Goal: Find contact information: Find contact information

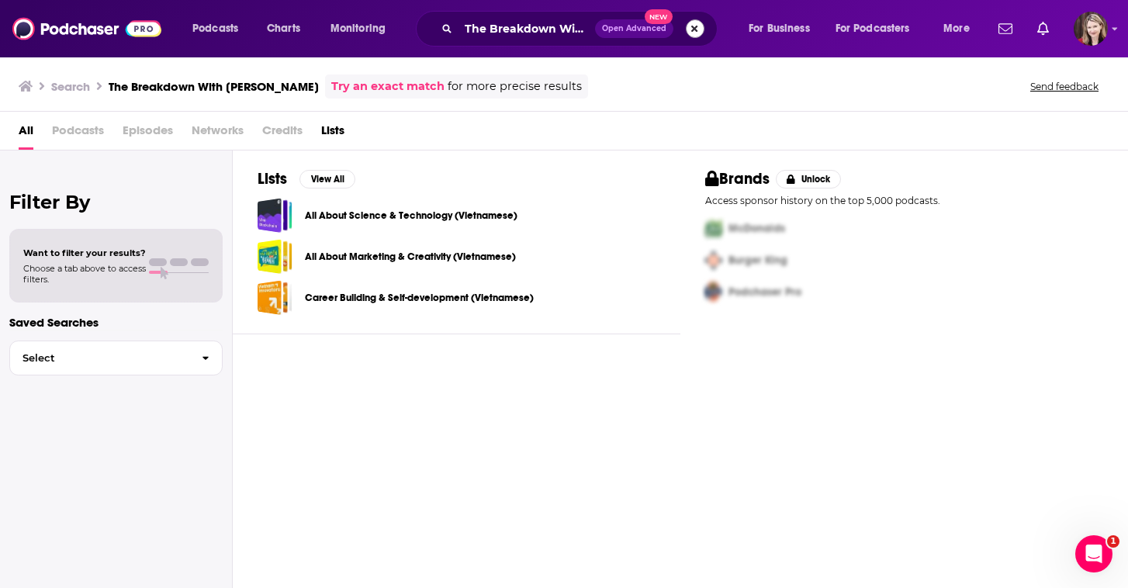
click at [697, 28] on button "Search podcasts, credits, & more..." at bounding box center [695, 28] width 19 height 19
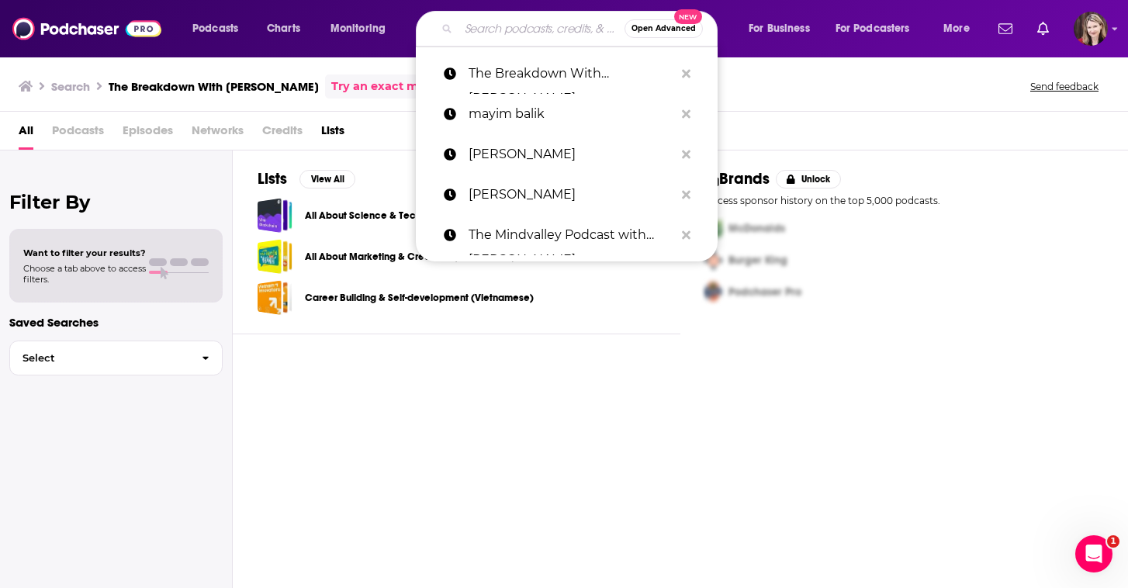
paste input "Manifestation Babe with [PERSON_NAME]"
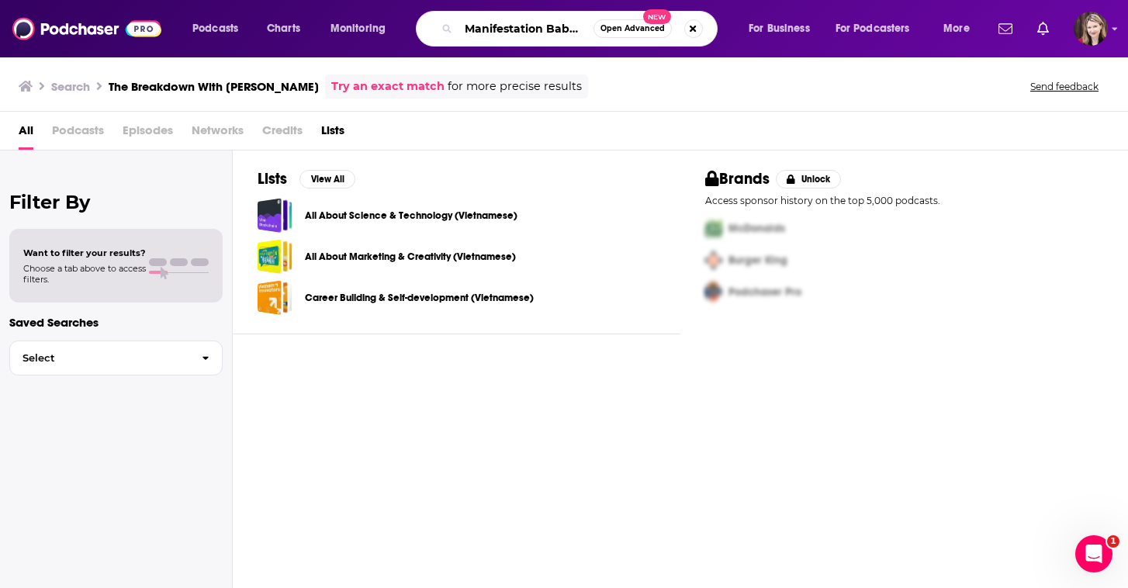
type input "Manifestation Babe with [PERSON_NAME]"
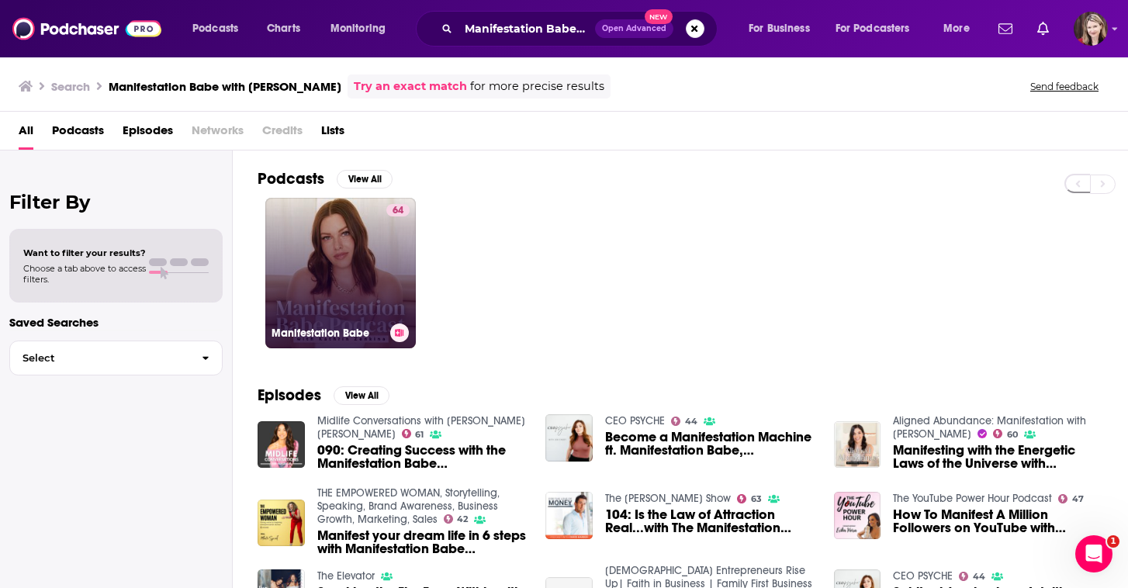
click at [361, 305] on link "64 Manifestation Babe" at bounding box center [340, 273] width 151 height 151
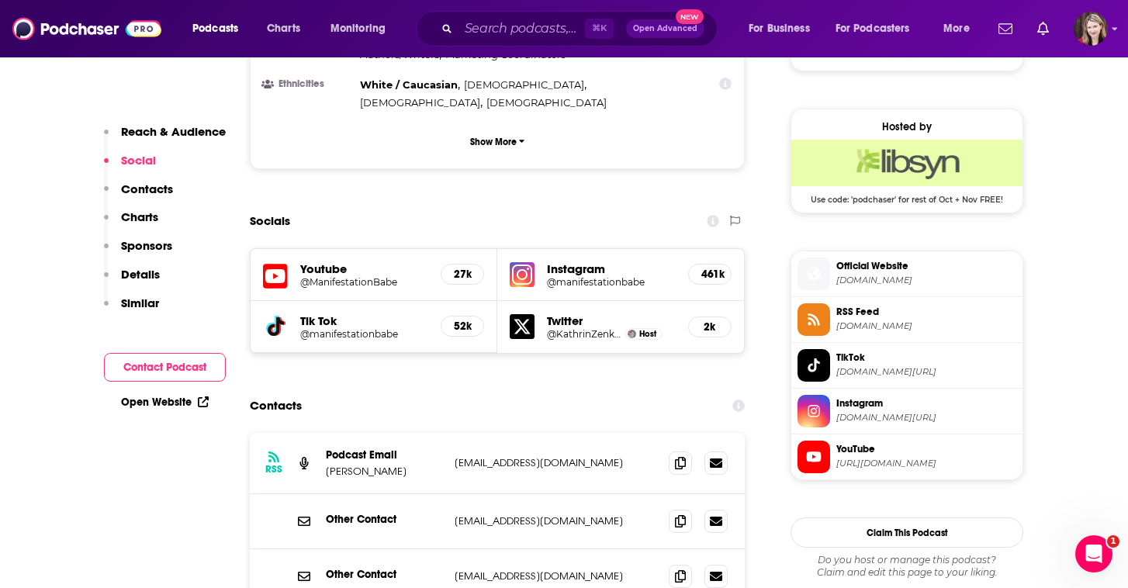
scroll to position [1211, 0]
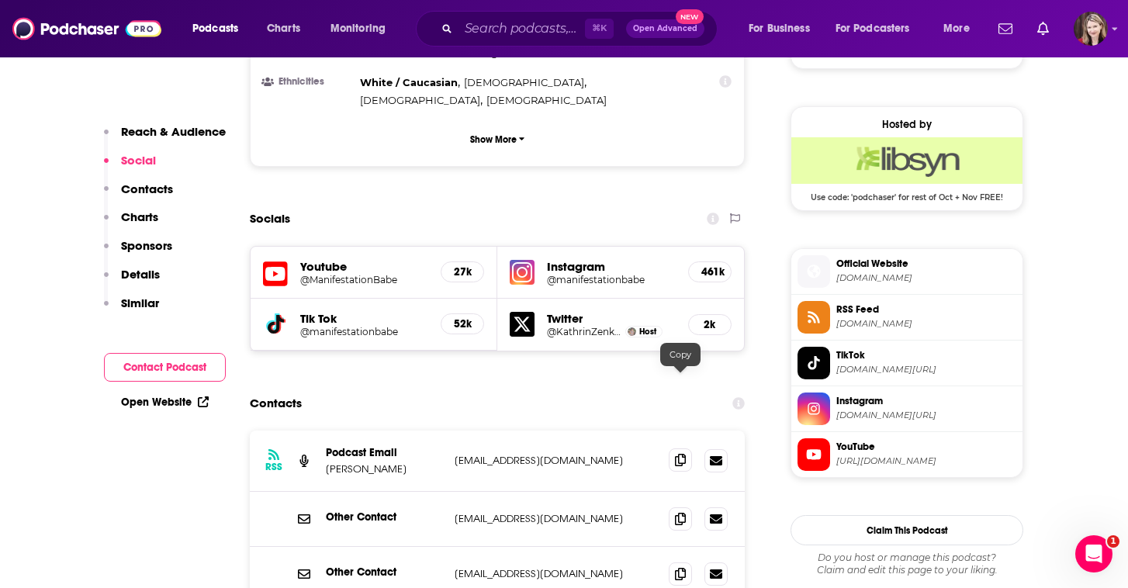
click at [681, 454] on icon at bounding box center [680, 460] width 11 height 12
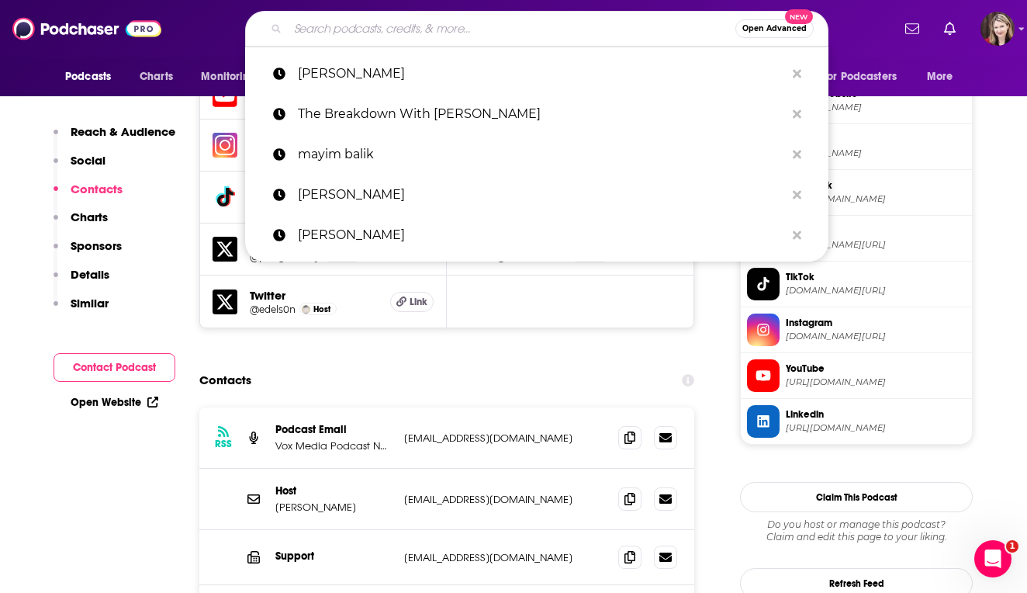
type input "Earn Your Happy with [PERSON_NAME]"
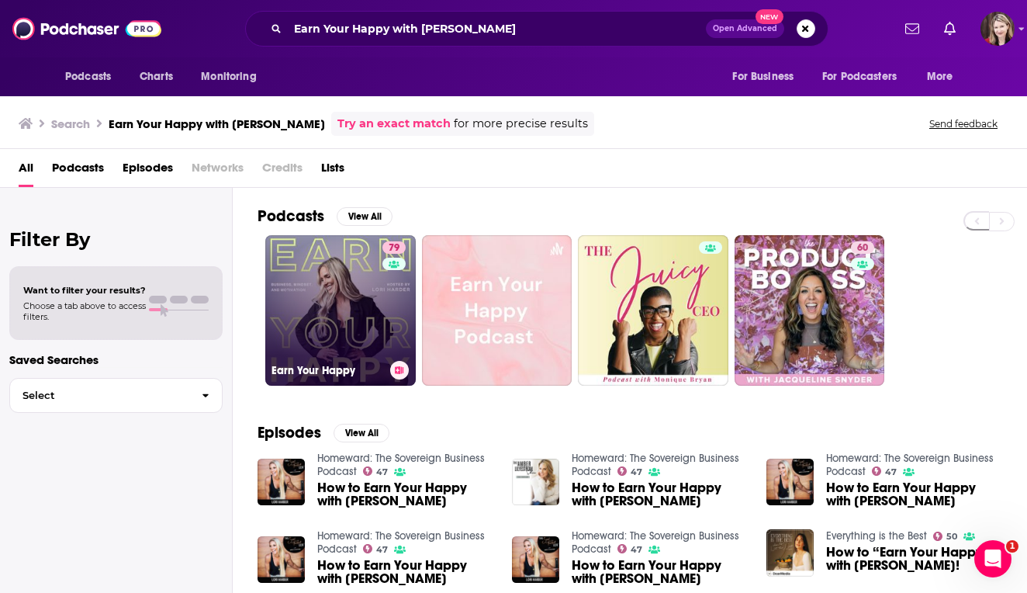
click at [372, 286] on link "79 Earn Your Happy" at bounding box center [340, 310] width 151 height 151
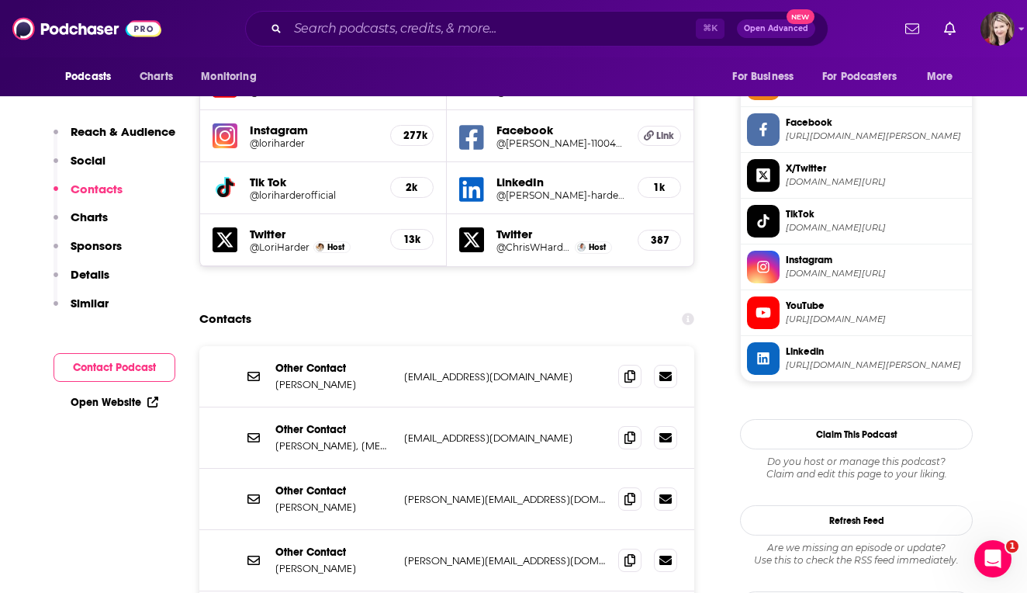
scroll to position [1304, 0]
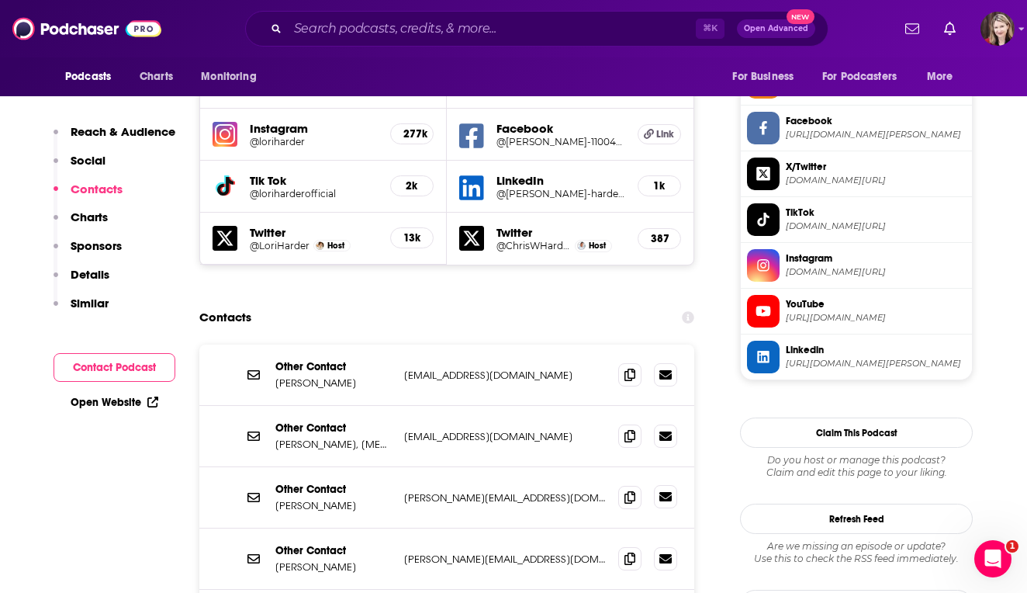
click at [665, 492] on icon at bounding box center [666, 496] width 12 height 9
click at [629, 552] on icon at bounding box center [630, 558] width 11 height 12
click at [629, 490] on icon at bounding box center [630, 496] width 11 height 12
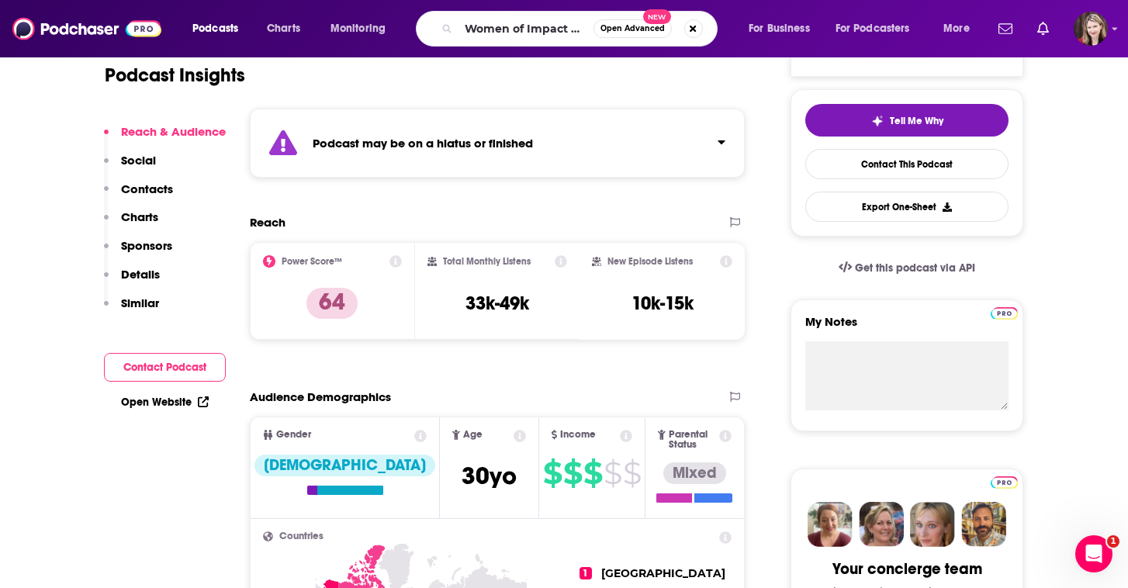
scroll to position [0, 76]
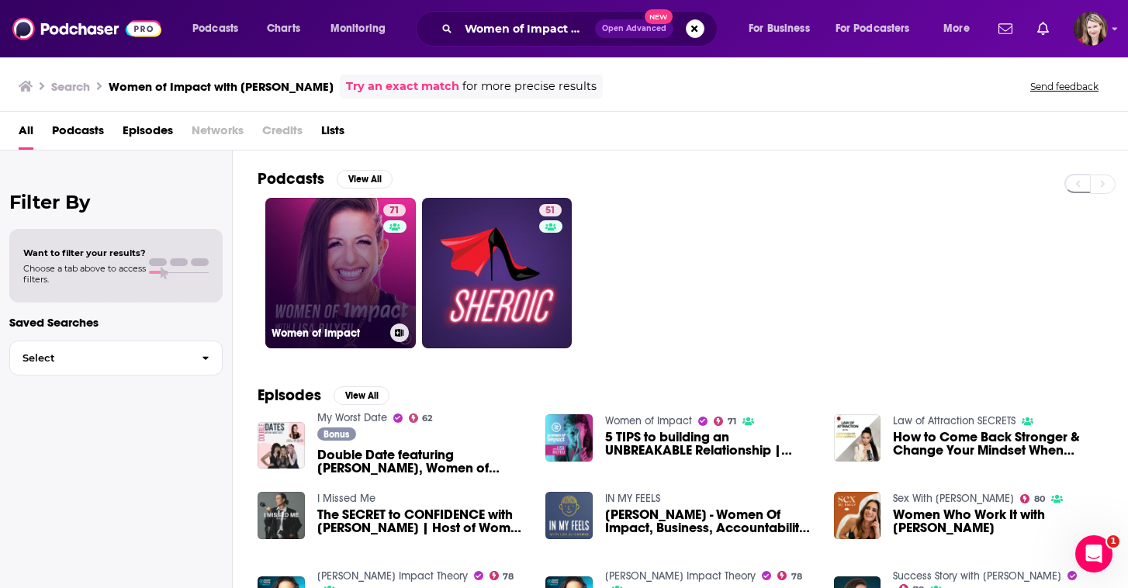
click at [352, 281] on link "71 Women of Impact" at bounding box center [340, 273] width 151 height 151
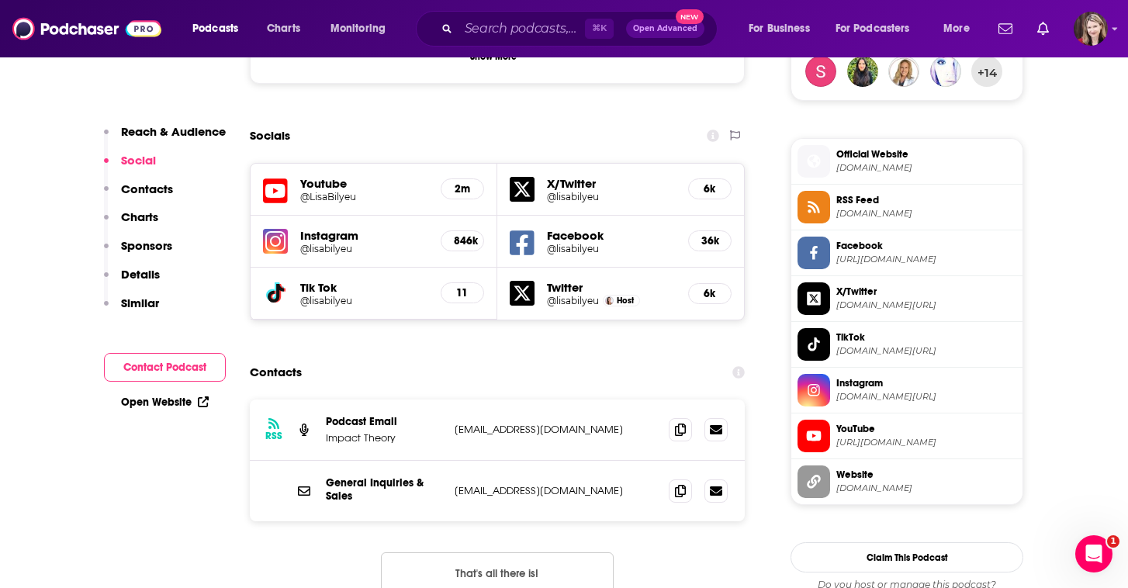
scroll to position [1182, 0]
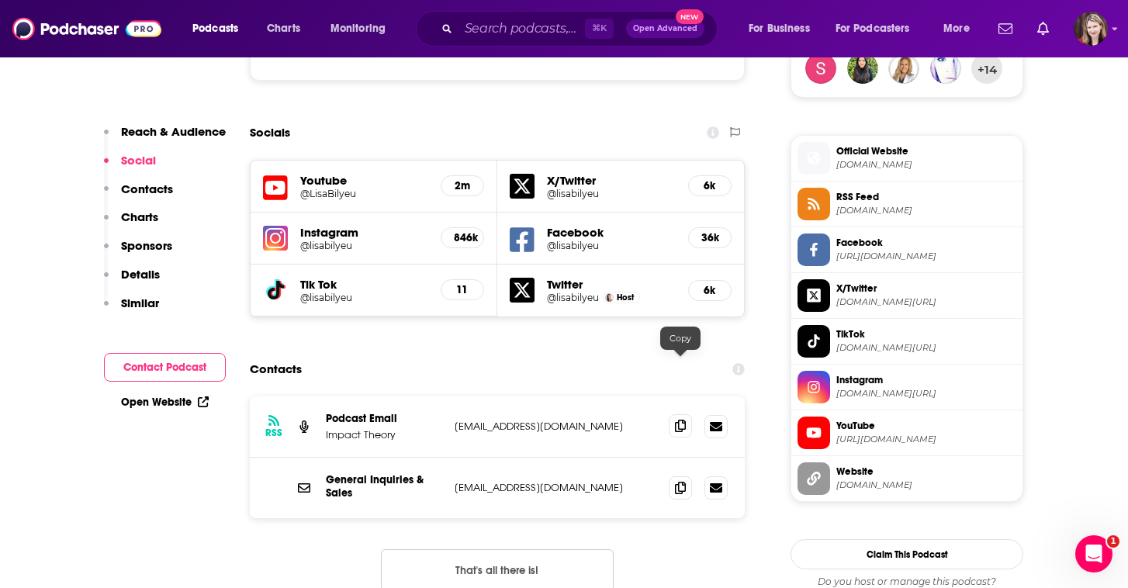
click at [681, 420] on icon at bounding box center [680, 426] width 11 height 12
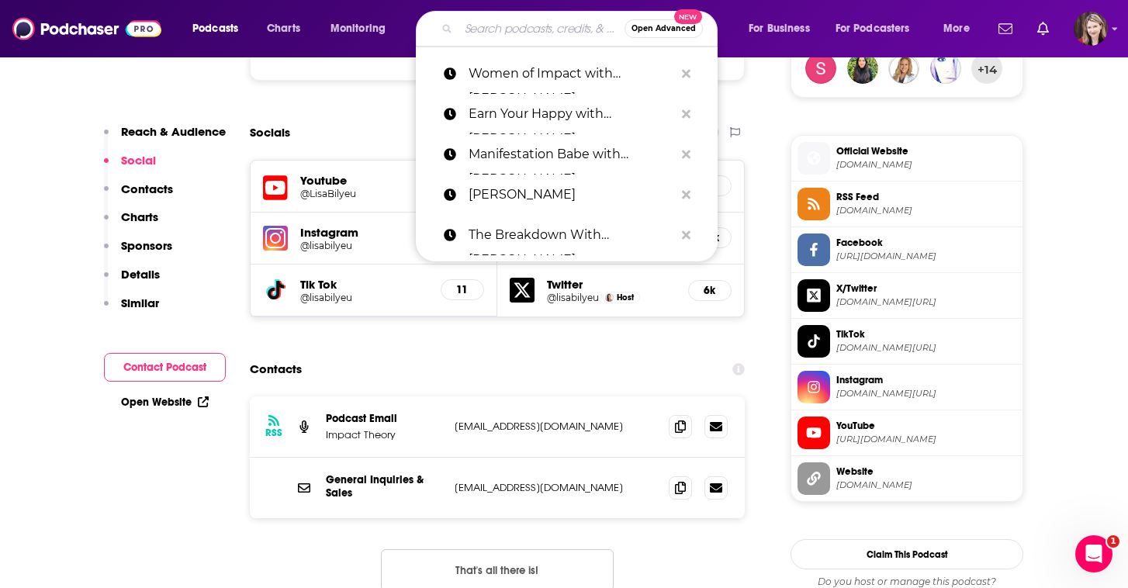
click at [462, 33] on input "Search podcasts, credits, & more..." at bounding box center [542, 28] width 166 height 25
paste input "The Cathy Heller Show"
type input "The Cathy Heller Show"
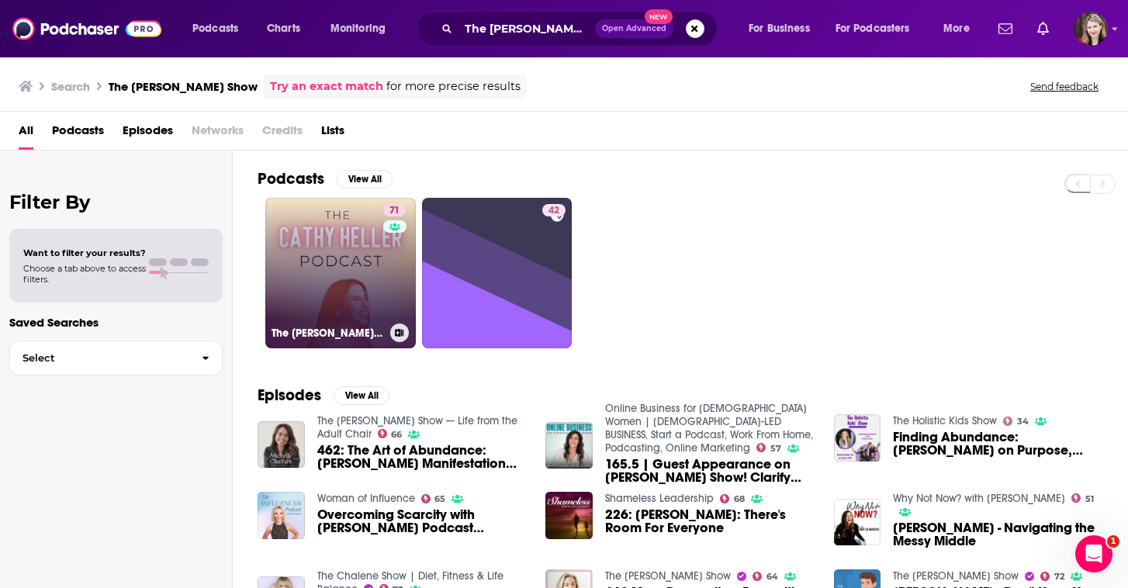
click at [335, 266] on link "71 The Cathy Heller Podcast with Cathy Heller" at bounding box center [340, 273] width 151 height 151
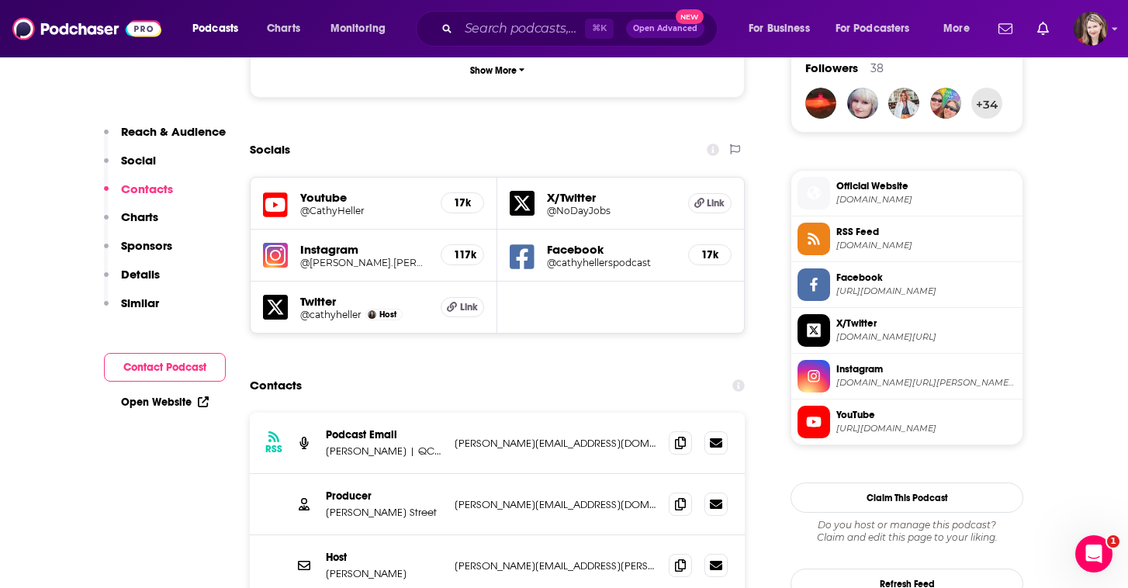
scroll to position [1186, 0]
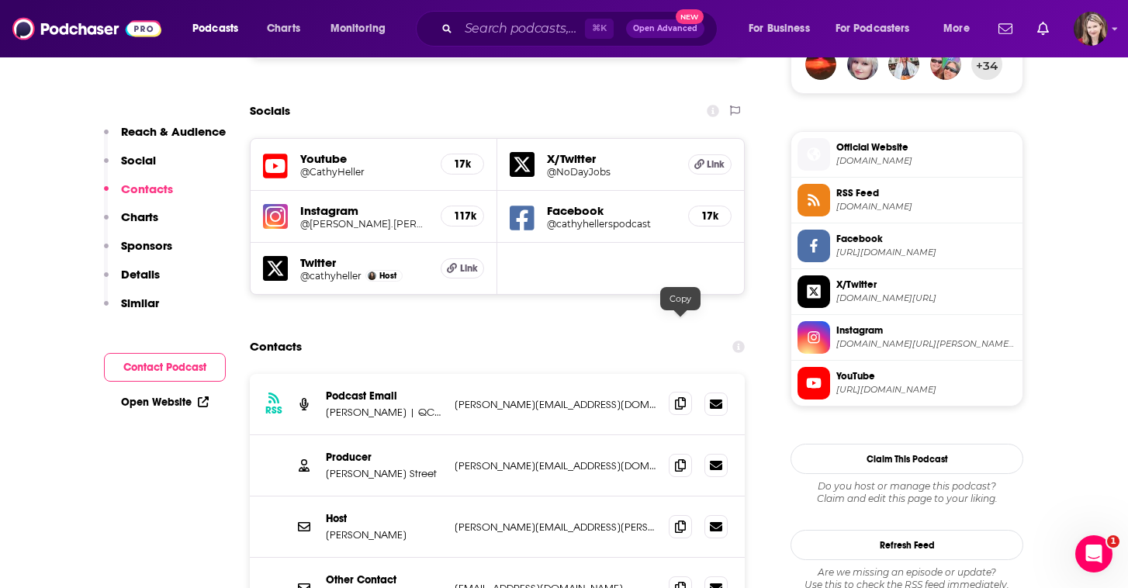
click at [680, 397] on icon at bounding box center [680, 403] width 11 height 12
click at [674, 453] on span at bounding box center [680, 464] width 23 height 23
click at [675, 520] on icon at bounding box center [680, 526] width 11 height 12
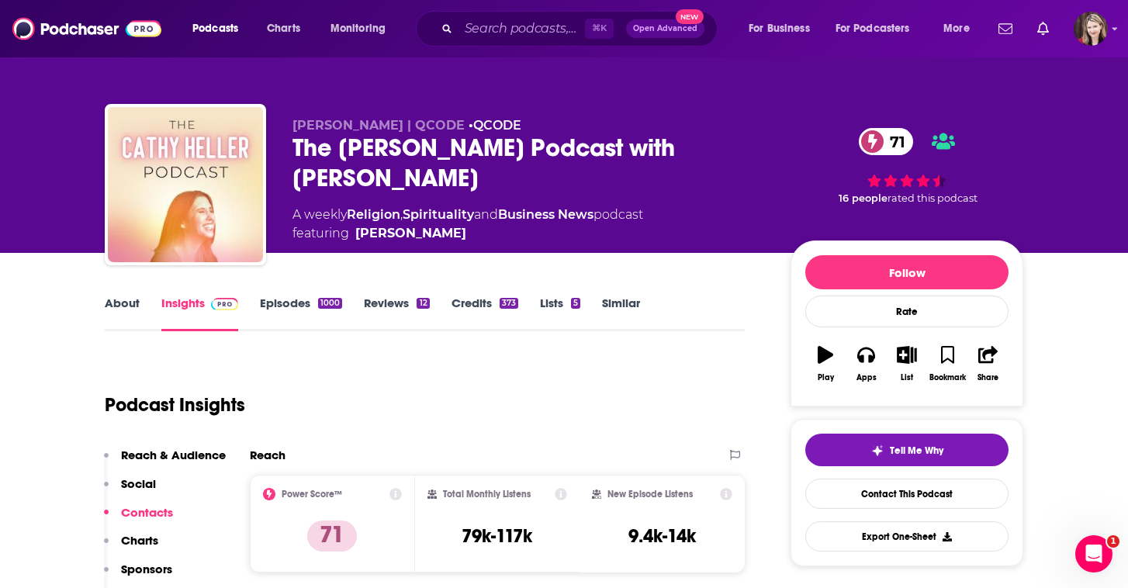
scroll to position [0, 0]
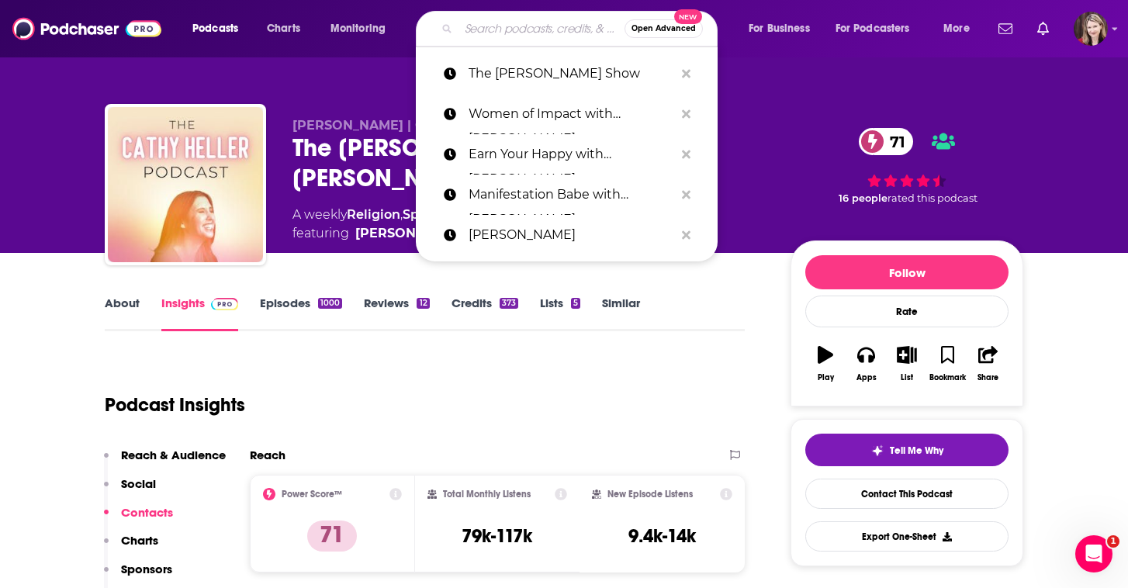
click at [469, 35] on input "Search podcasts, credits, & more..." at bounding box center [542, 28] width 166 height 25
paste input "The Mindset Mentor with Rob Dial"
type input "The Mindset Mentor with Rob Dial"
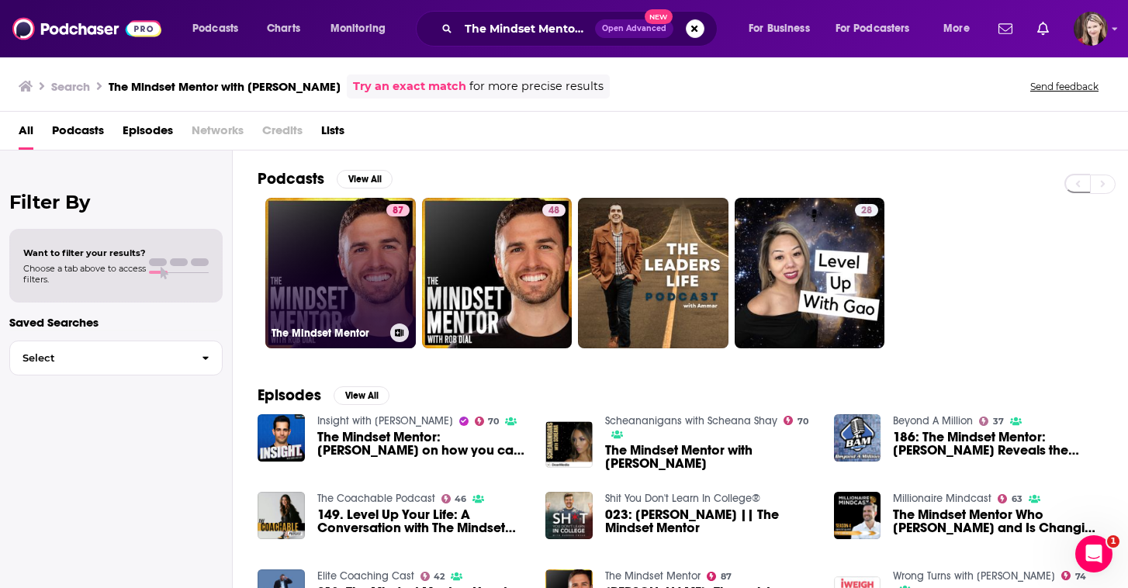
click at [343, 308] on link "87 The Mindset Mentor" at bounding box center [340, 273] width 151 height 151
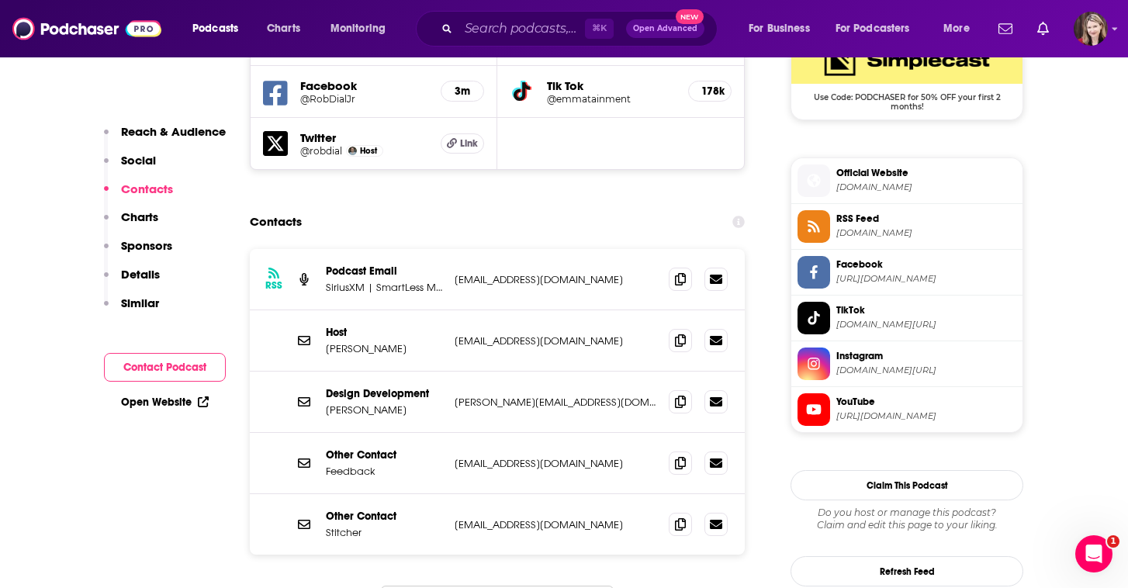
scroll to position [1314, 0]
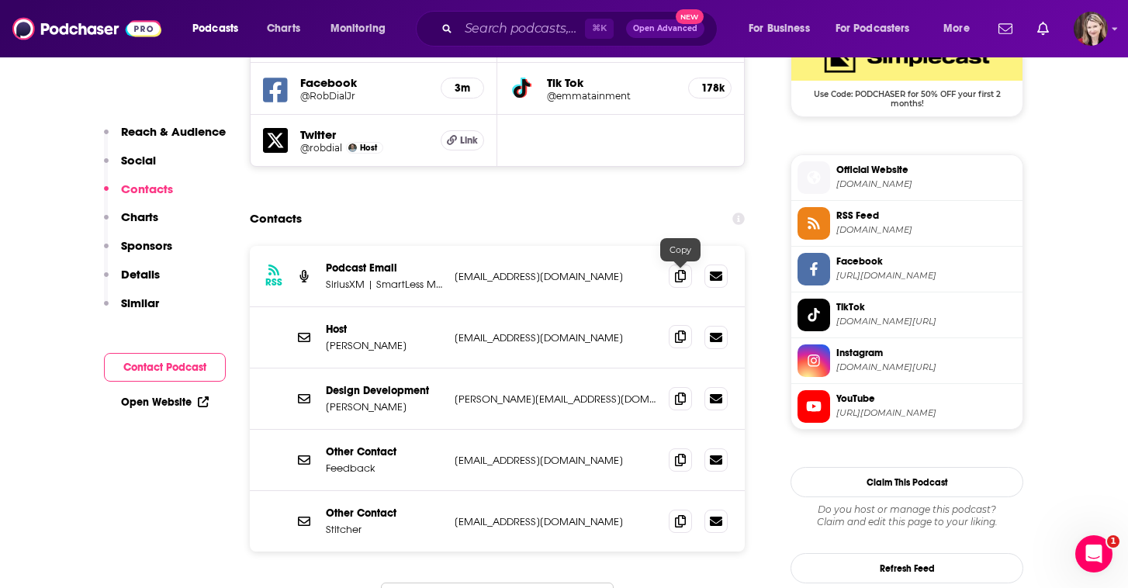
click at [678, 331] on icon at bounding box center [680, 337] width 11 height 12
click at [680, 269] on icon at bounding box center [680, 275] width 11 height 12
click at [476, 31] on input "Search podcasts, credits, & more..." at bounding box center [522, 28] width 126 height 25
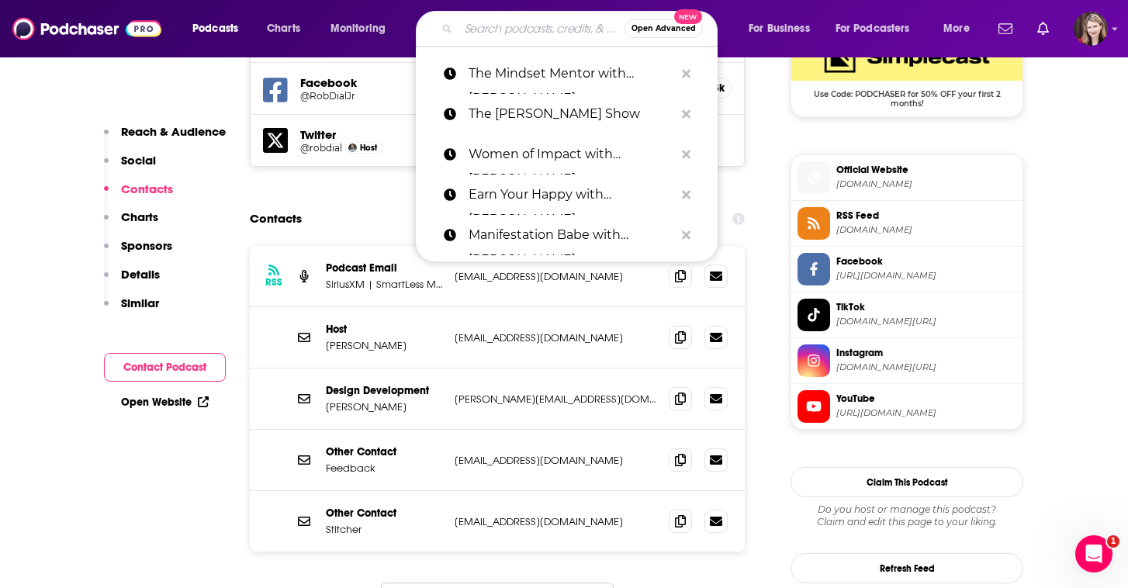
paste input "The Tony Robbins Podcast"
type input "The Tony Robbins Podcast"
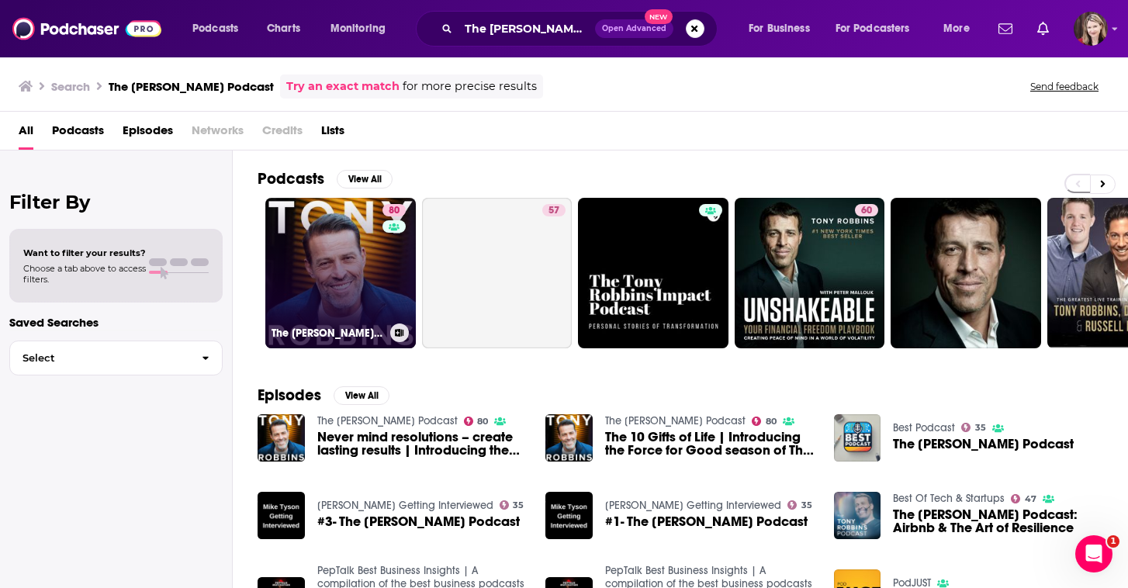
click at [347, 262] on link "80 The Tony Robbins Podcast" at bounding box center [340, 273] width 151 height 151
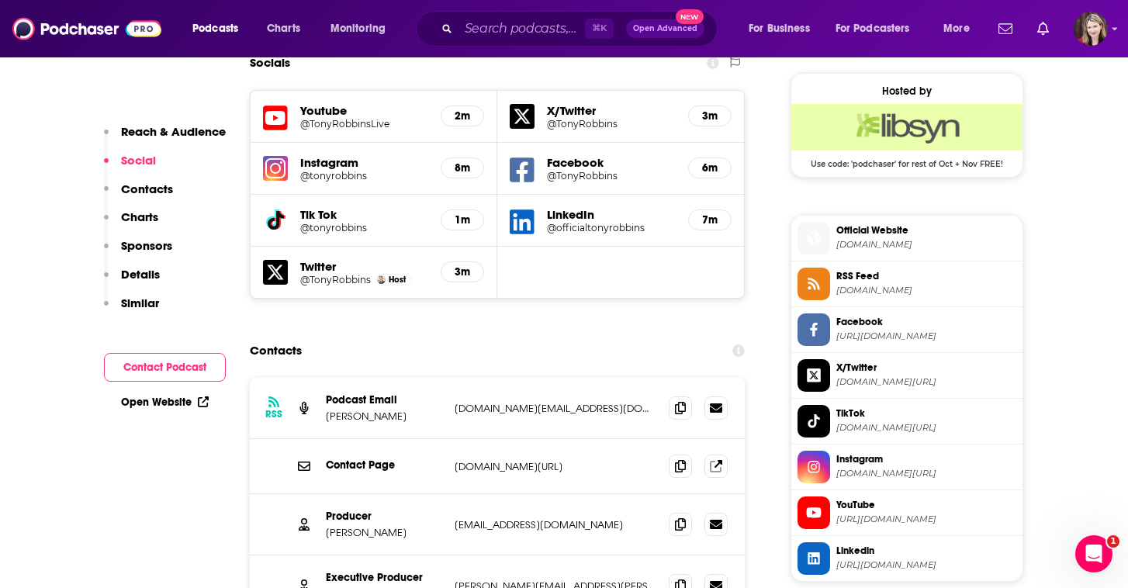
scroll to position [1272, 0]
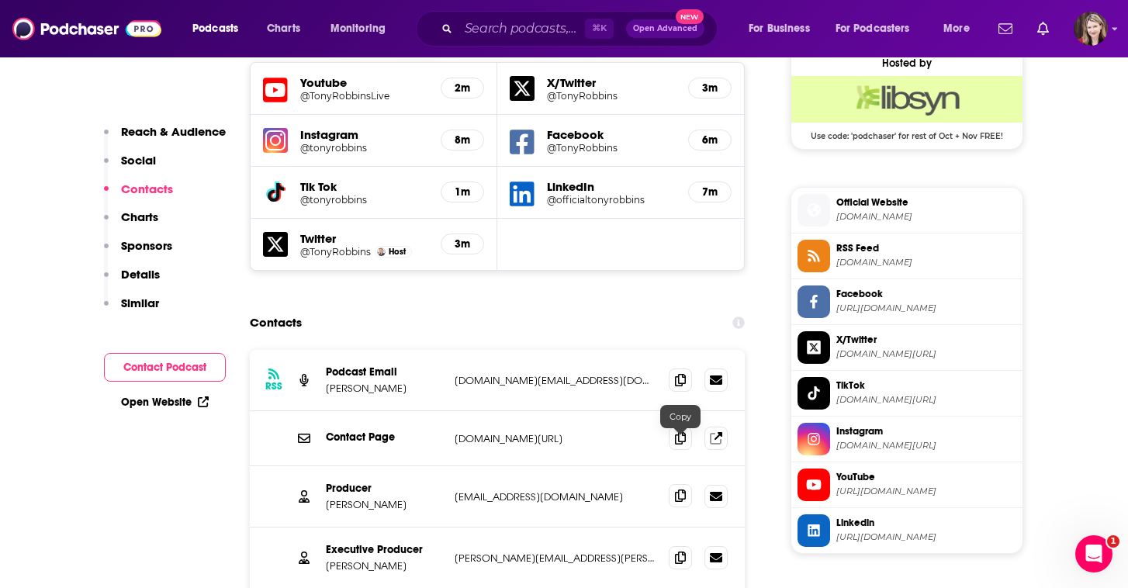
click at [679, 490] on icon at bounding box center [680, 496] width 11 height 12
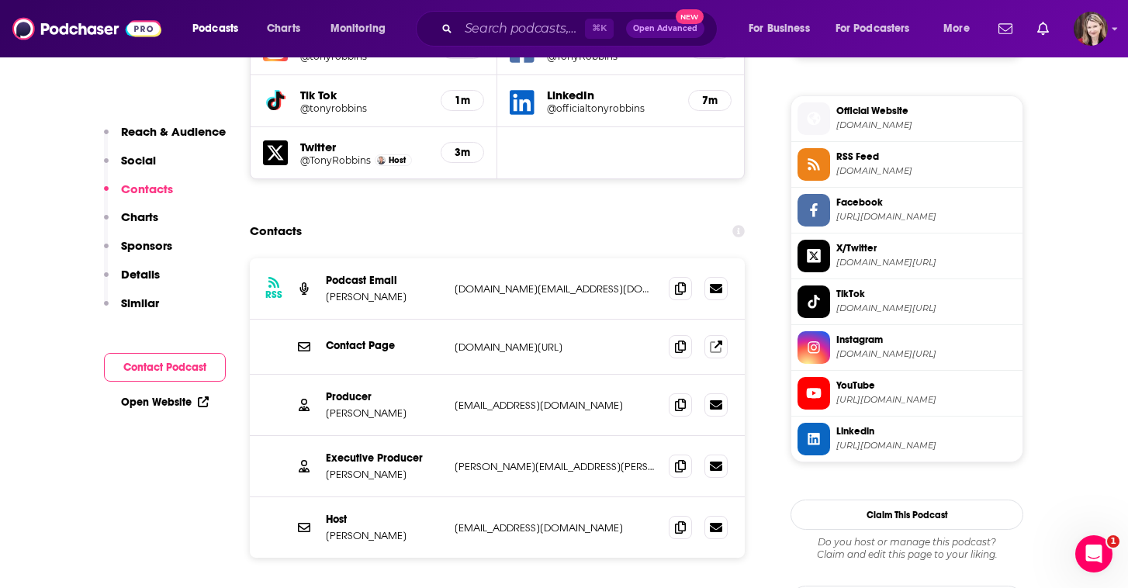
scroll to position [1377, 0]
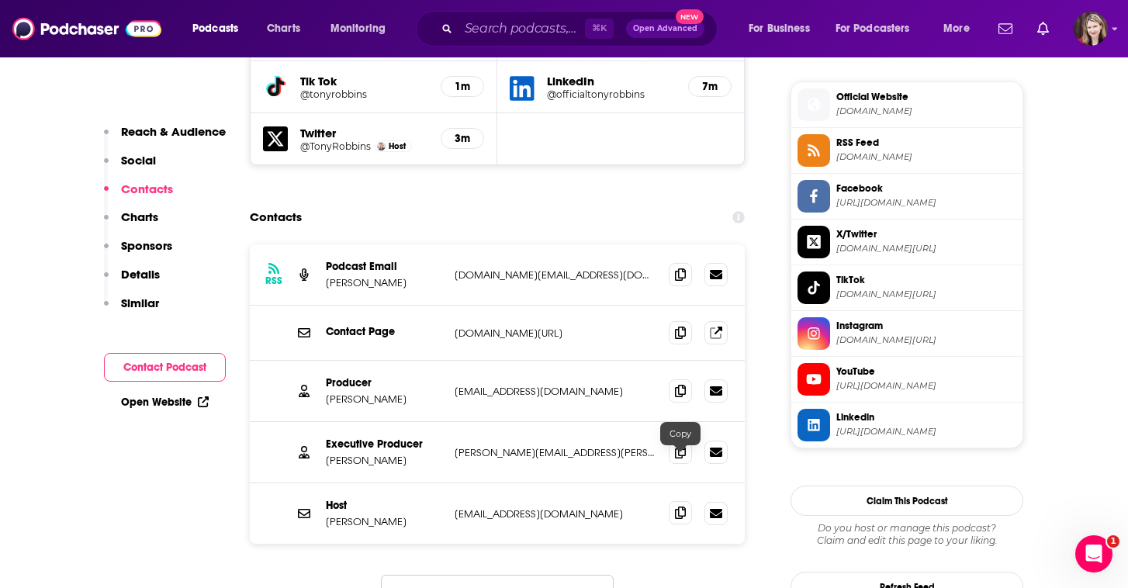
click at [681, 507] on icon at bounding box center [680, 513] width 11 height 12
click at [679, 268] on icon at bounding box center [680, 274] width 11 height 12
click at [680, 384] on icon at bounding box center [680, 390] width 11 height 12
click at [679, 268] on icon at bounding box center [680, 274] width 11 height 12
click at [679, 507] on icon at bounding box center [680, 513] width 11 height 12
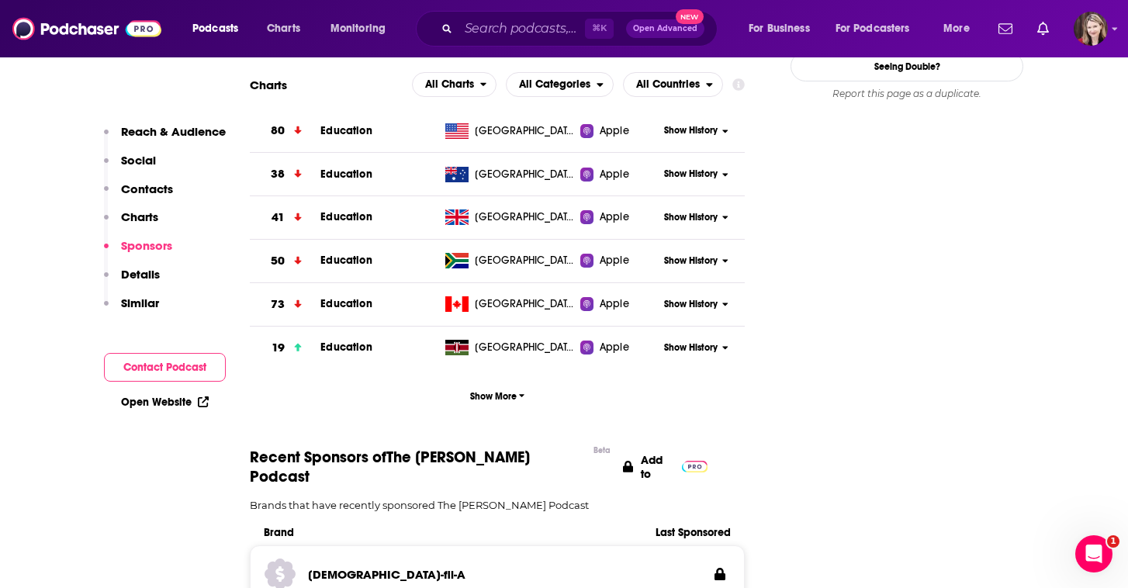
scroll to position [1091, 0]
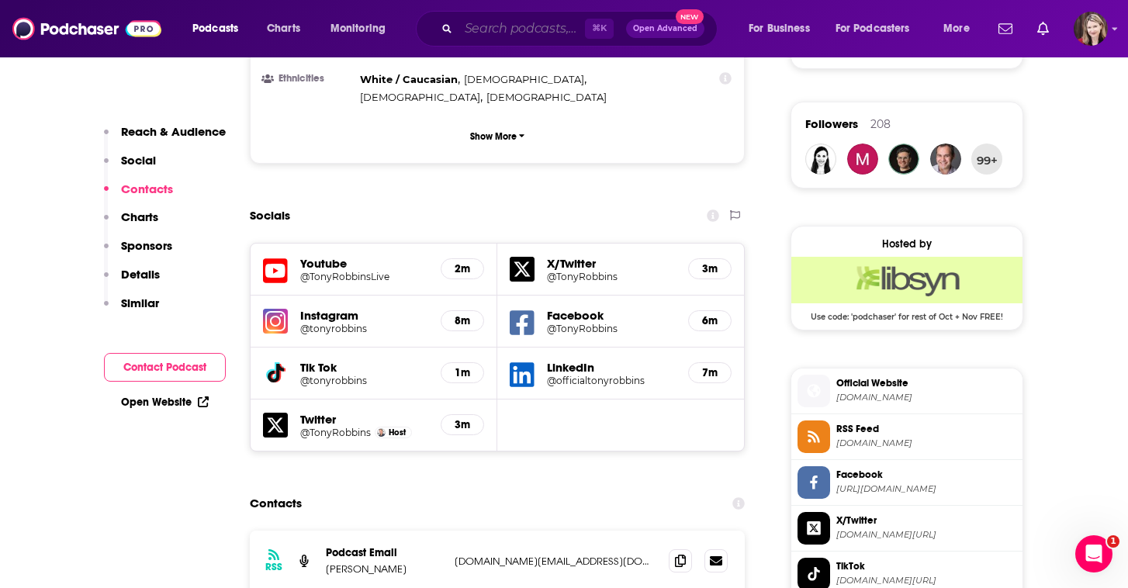
click at [466, 29] on input "Search podcasts, credits, & more..." at bounding box center [522, 28] width 126 height 25
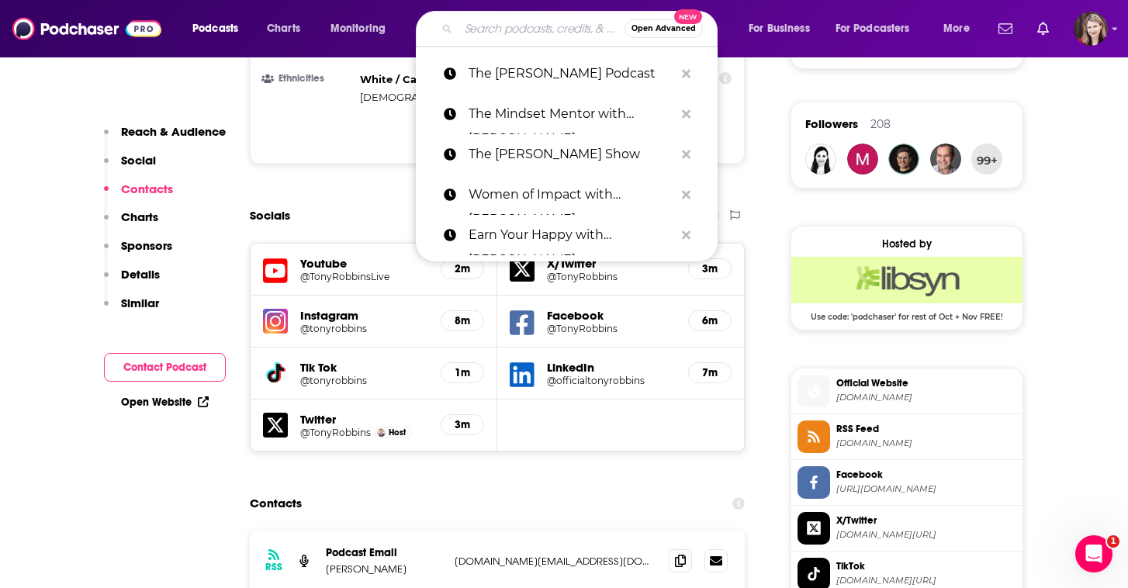
paste input "The Life Coach School Podcast with Brooke Castillo"
type input "The Life Coach School Podcast with Brooke Castillo"
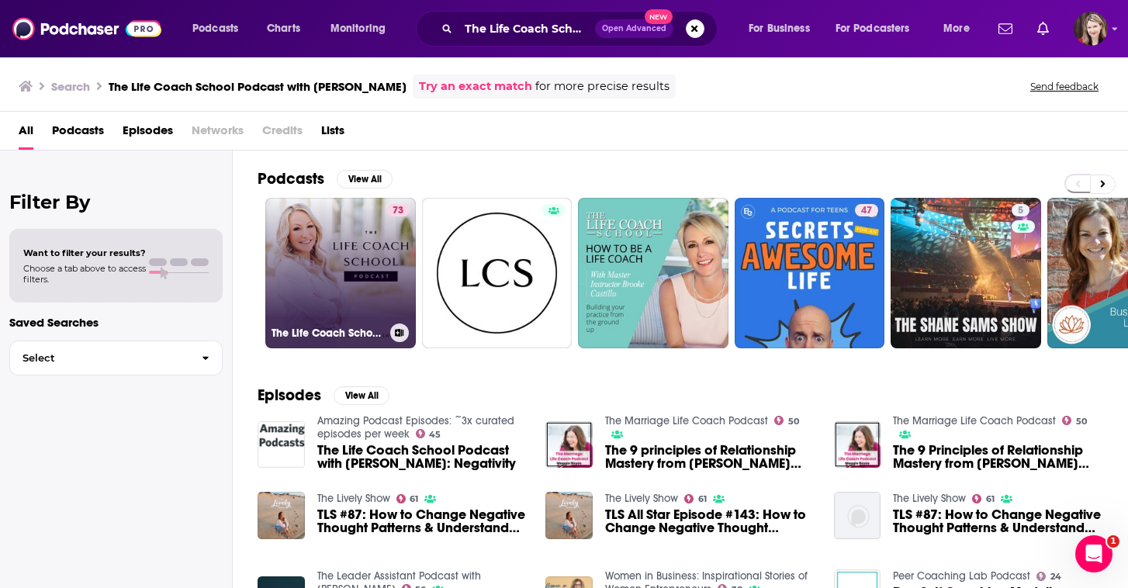
click at [331, 298] on link "73 The Life Coach School Podcast" at bounding box center [340, 273] width 151 height 151
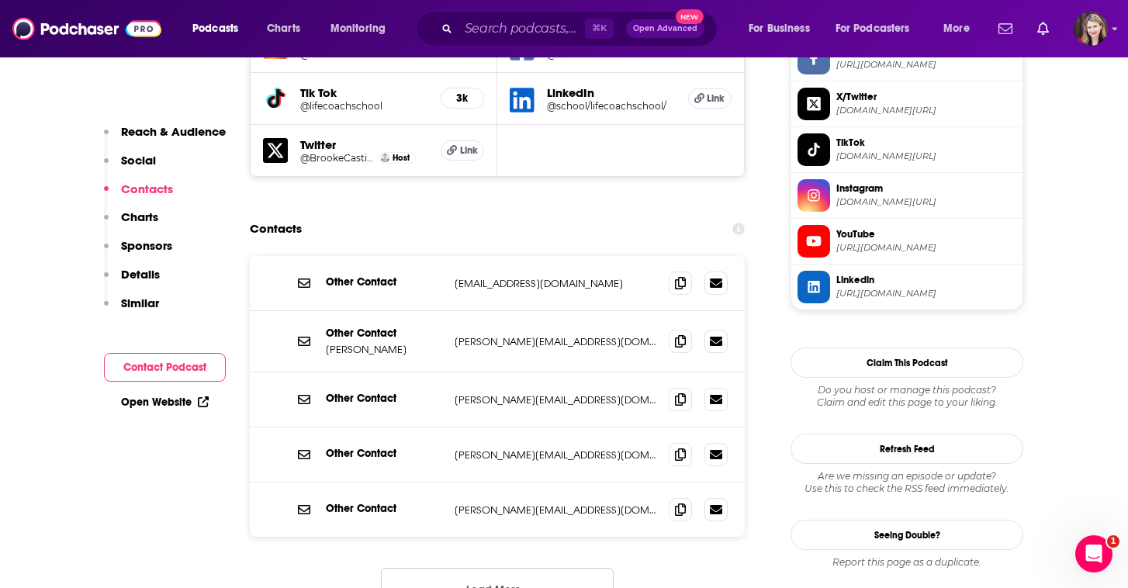
scroll to position [1360, 0]
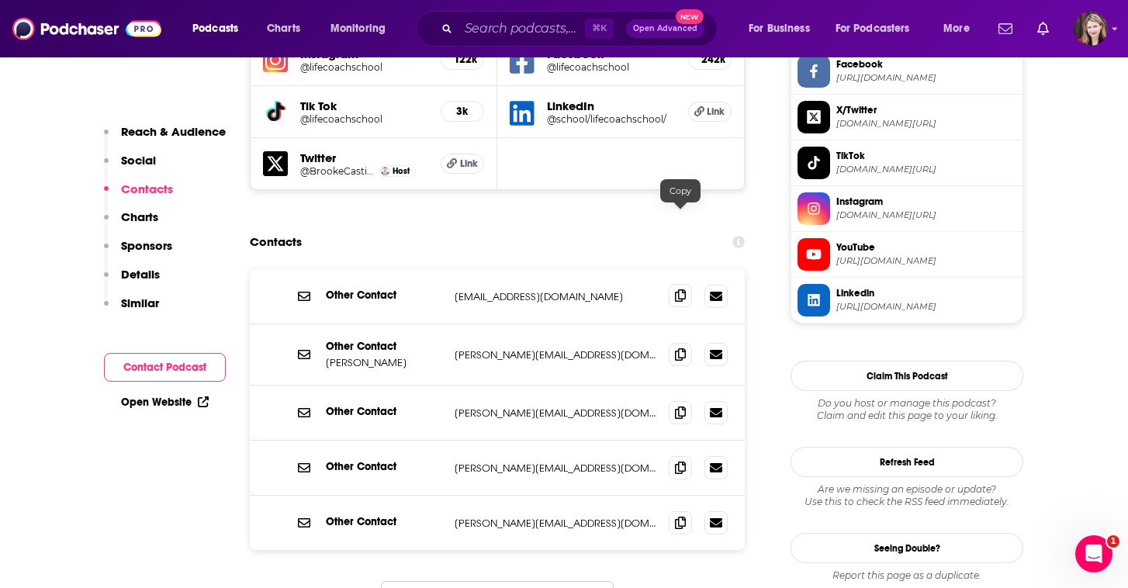
click at [677, 289] on icon at bounding box center [680, 295] width 11 height 12
click at [679, 348] on icon at bounding box center [680, 354] width 11 height 12
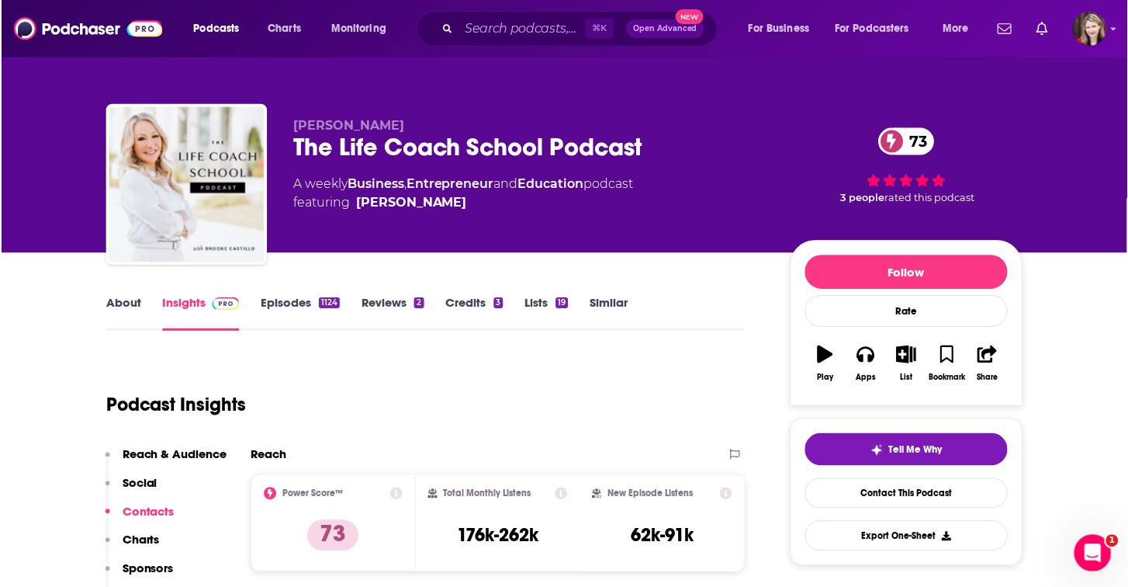
scroll to position [0, 0]
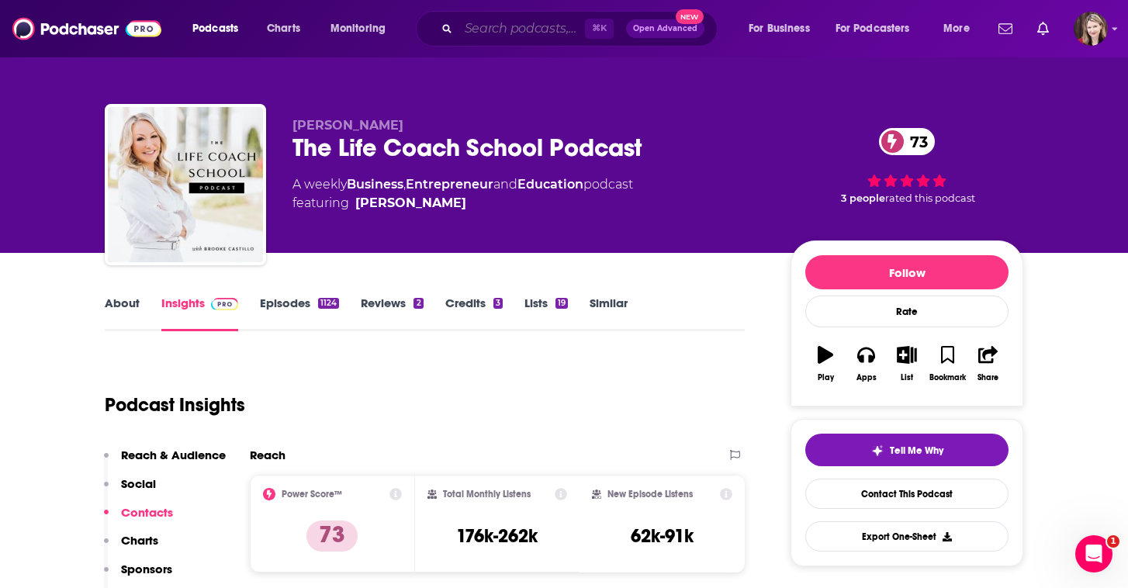
click at [466, 24] on input "Search podcasts, credits, & more..." at bounding box center [522, 28] width 126 height 25
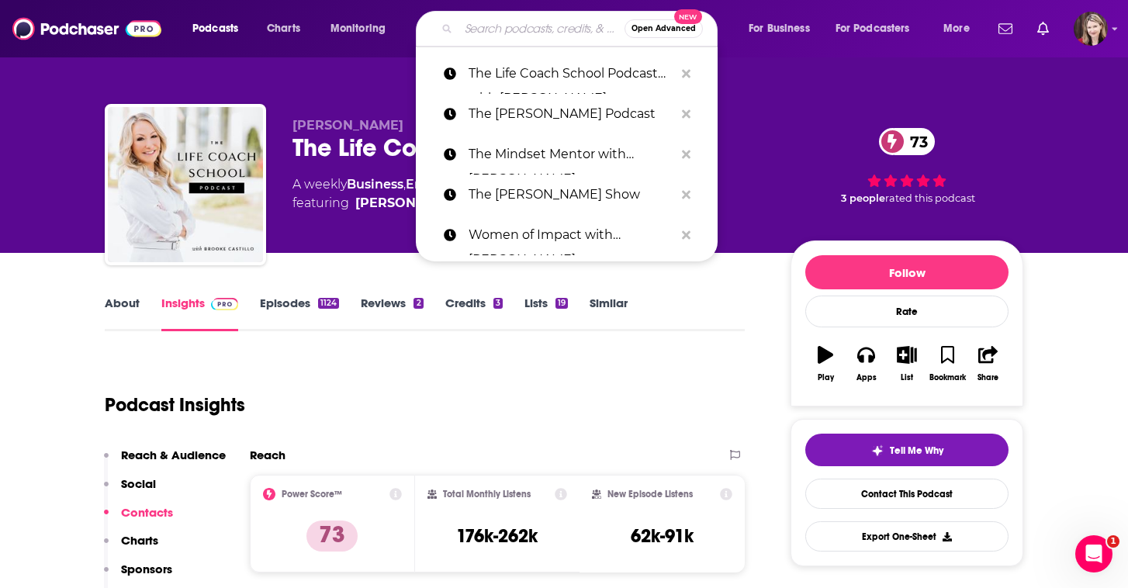
paste input "The Spiritual Entrepreneur Podcast with Devi Adea"
type input "The Spiritual Entrepreneur Podcast with Devi Adea"
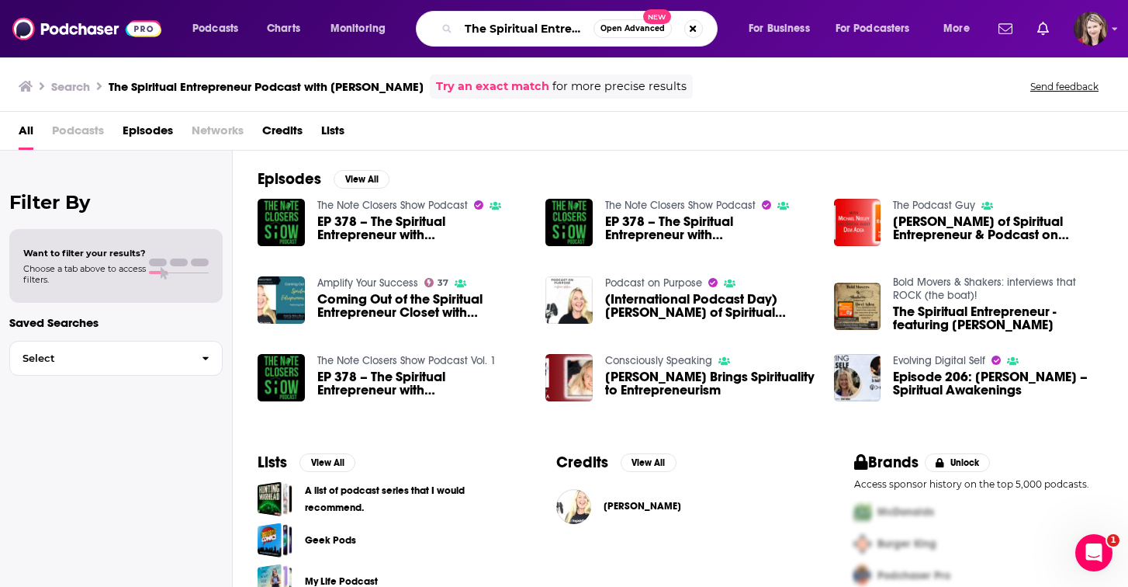
drag, startPoint x: 463, startPoint y: 27, endPoint x: 614, endPoint y: 33, distance: 151.4
click at [614, 33] on div "The Spiritual Entrepreneur Podcast with Devi Adea Open Advanced New" at bounding box center [567, 29] width 302 height 36
type input "Buddha at the Gas Pump"
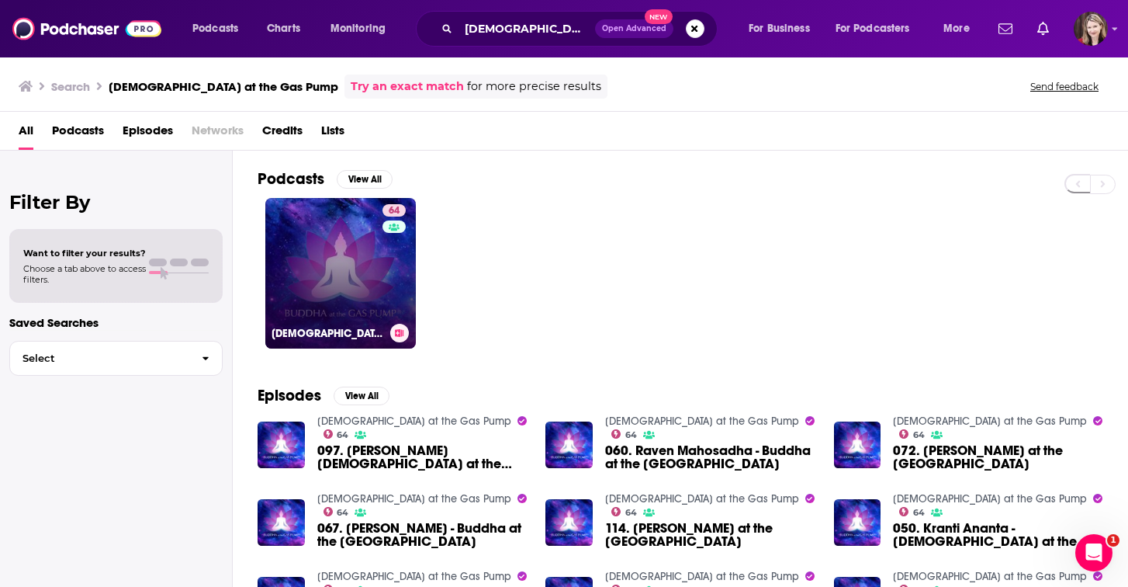
click at [321, 299] on link "64 Buddha at the Gas Pump" at bounding box center [340, 273] width 151 height 151
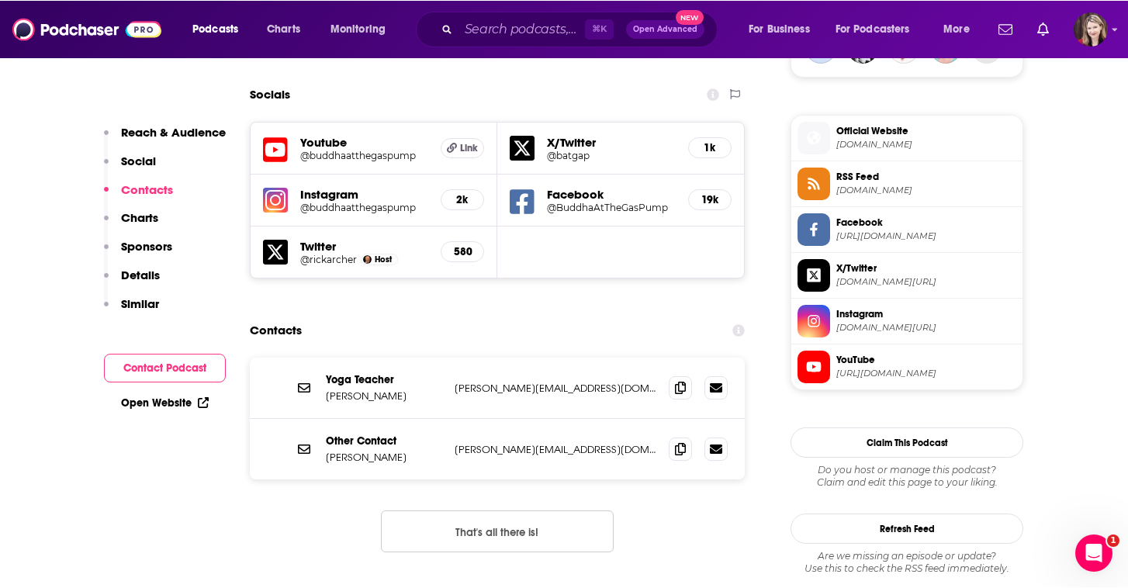
scroll to position [1204, 0]
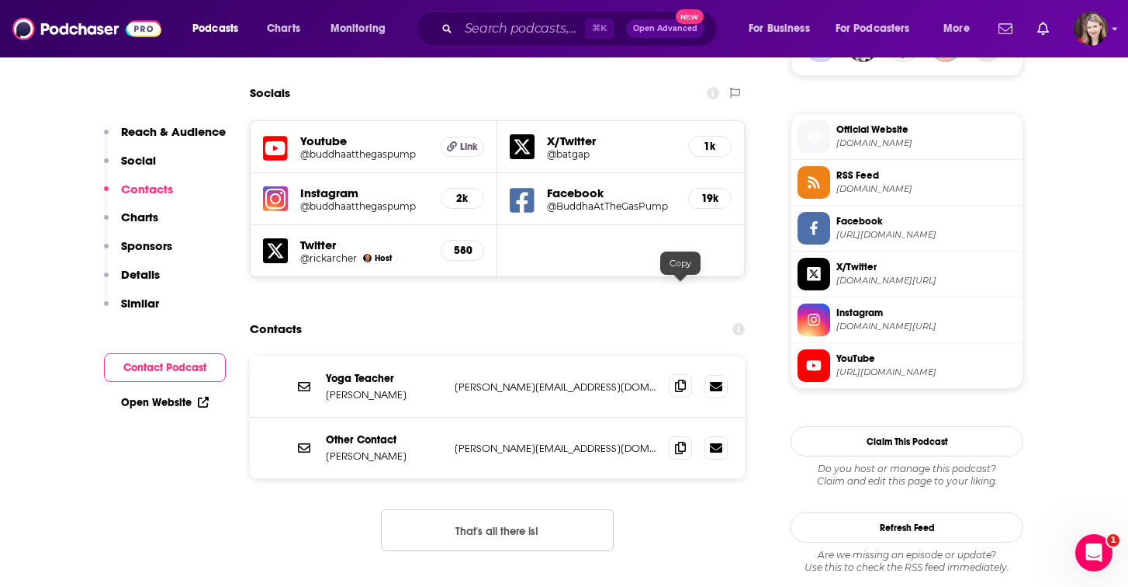
click at [681, 379] on icon at bounding box center [680, 385] width 11 height 12
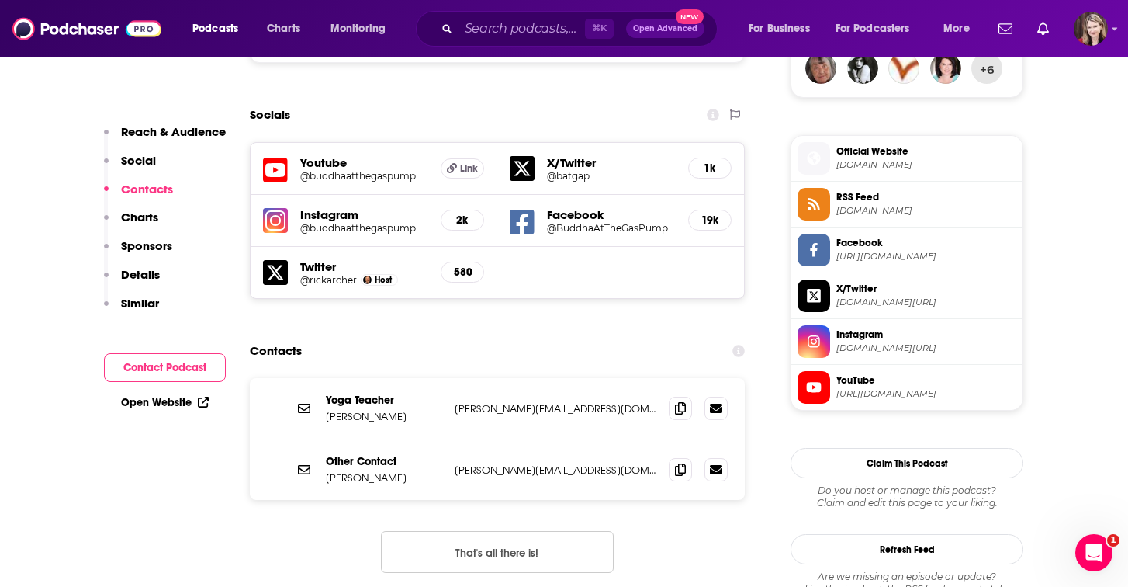
scroll to position [1182, 0]
